Goal: Task Accomplishment & Management: Use online tool/utility

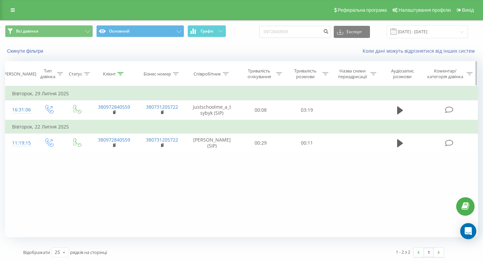
click at [120, 72] on icon at bounding box center [120, 73] width 6 height 3
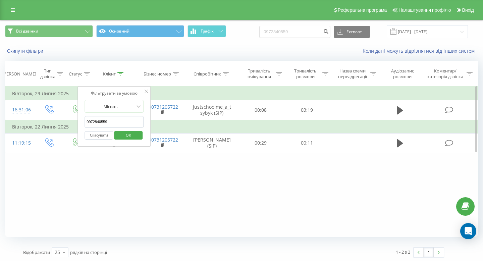
drag, startPoint x: 121, startPoint y: 118, endPoint x: 123, endPoint y: 121, distance: 3.6
click at [123, 121] on input "0972840559" at bounding box center [113, 122] width 59 height 12
paste input "0508545669"
type input "0508545669"
click at [126, 132] on span "OK" at bounding box center [128, 135] width 19 height 10
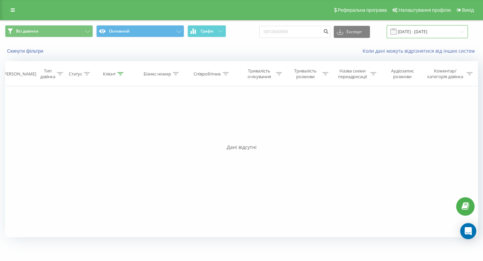
click at [443, 31] on input "[DATE] - [DATE]" at bounding box center [426, 31] width 81 height 13
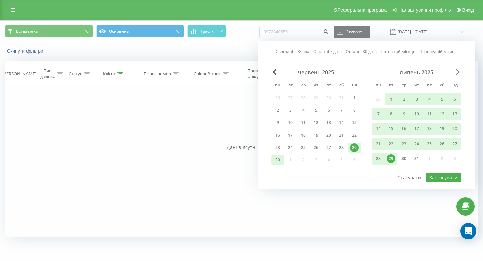
click at [458, 72] on span "Next Month" at bounding box center [457, 72] width 4 height 6
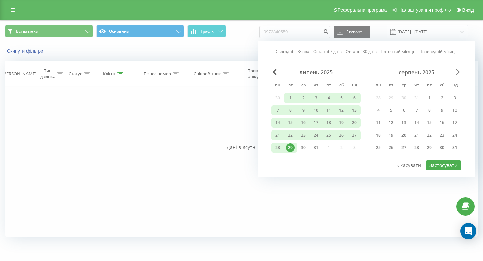
click at [458, 72] on span "Next Month" at bounding box center [457, 72] width 4 height 6
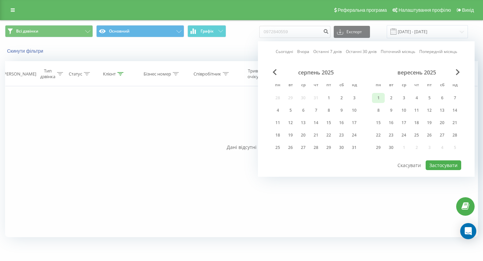
click at [381, 99] on div "1" at bounding box center [378, 98] width 9 height 9
click at [452, 122] on div "21" at bounding box center [454, 122] width 9 height 9
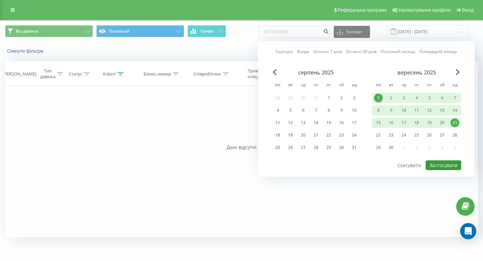
click at [439, 163] on button "Застосувати" at bounding box center [443, 165] width 36 height 10
type input "[DATE] - [DATE]"
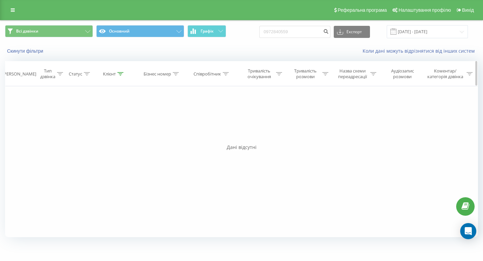
click at [121, 73] on icon at bounding box center [120, 73] width 6 height 3
click at [114, 121] on input "0508545669" at bounding box center [113, 122] width 59 height 12
click at [120, 135] on span "OK" at bounding box center [128, 135] width 19 height 10
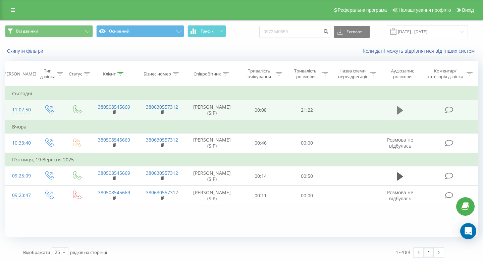
click at [398, 112] on icon at bounding box center [400, 110] width 6 height 8
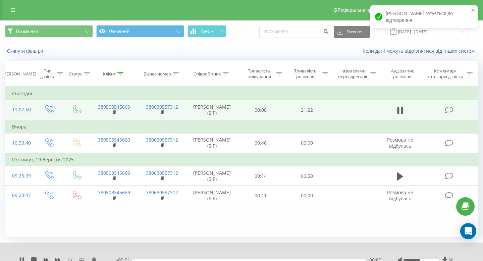
scroll to position [27, 0]
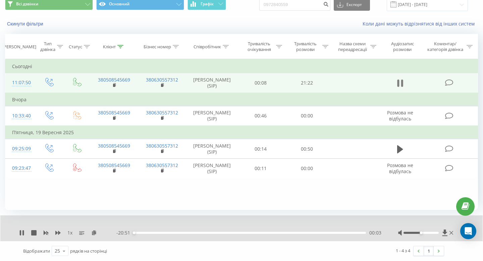
click at [401, 84] on icon at bounding box center [402, 82] width 2 height 7
